Goal: Register for event/course

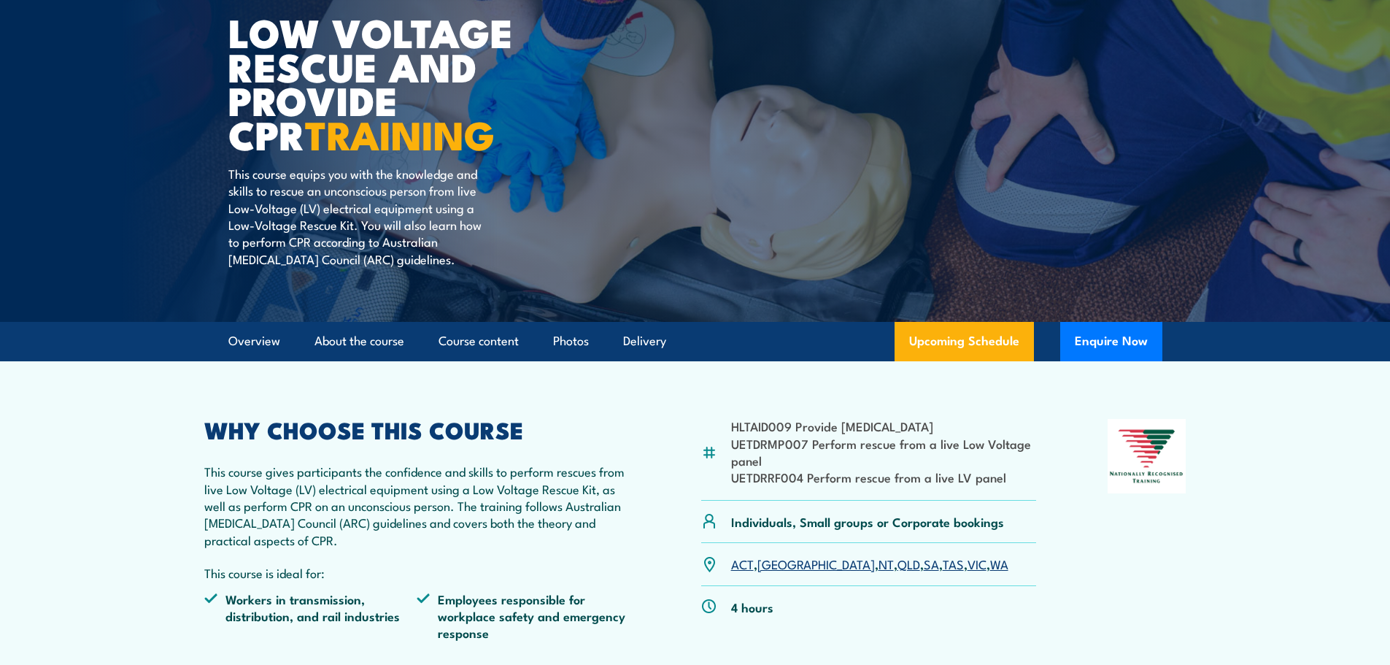
scroll to position [292, 0]
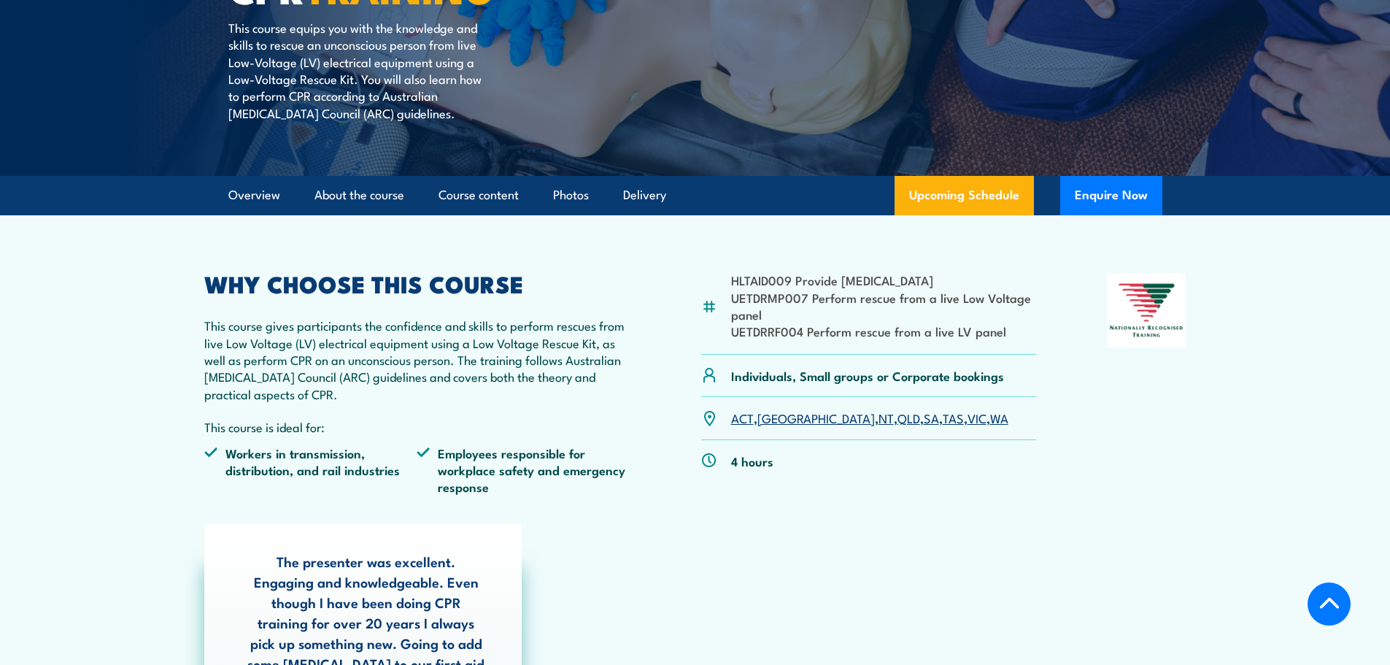
click at [968, 422] on link "VIC" at bounding box center [977, 418] width 19 height 18
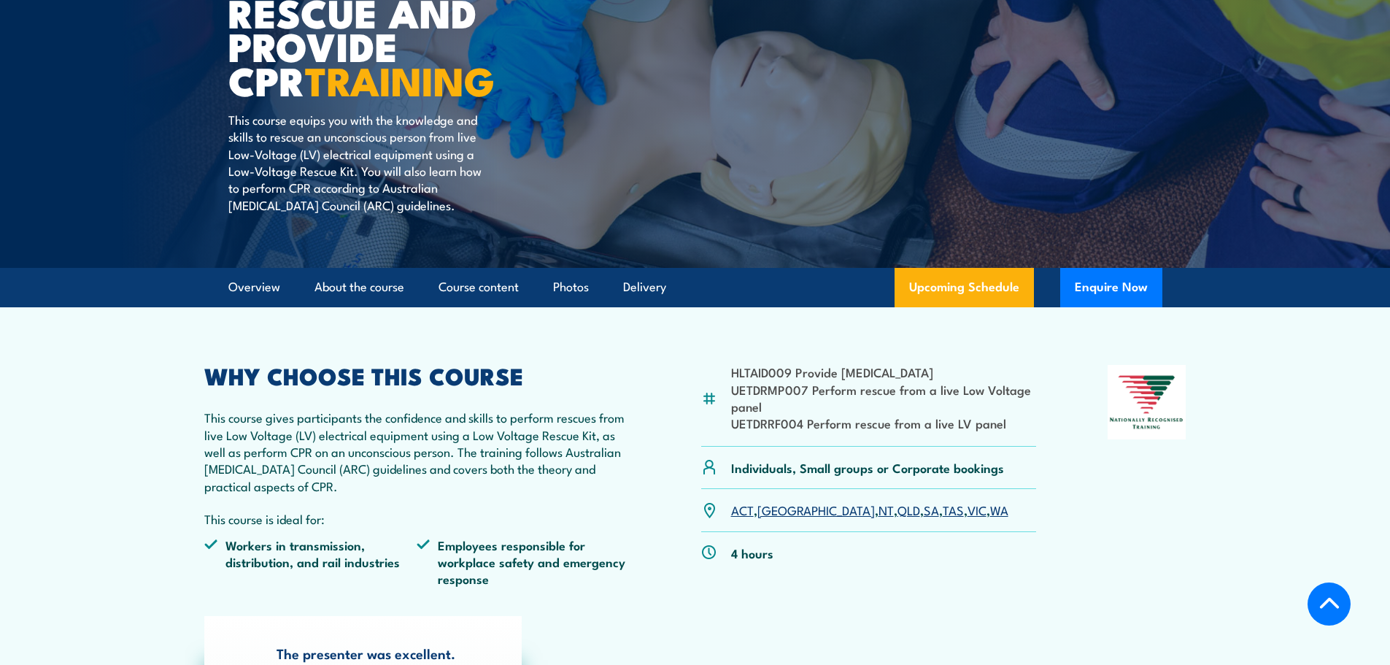
scroll to position [193, 0]
